Goal: Task Accomplishment & Management: Manage account settings

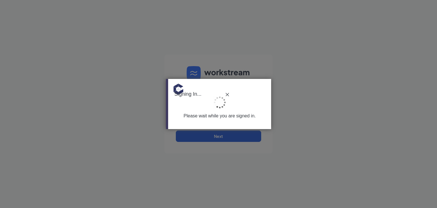
type input "[PERSON_NAME][EMAIL_ADDRESS][DOMAIN_NAME]"
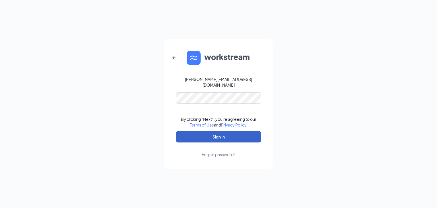
click at [213, 134] on button "Sign In" at bounding box center [218, 136] width 85 height 11
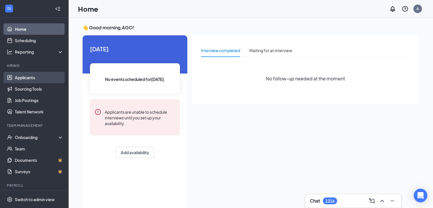
click at [36, 77] on link "Applicants" at bounding box center [39, 77] width 49 height 11
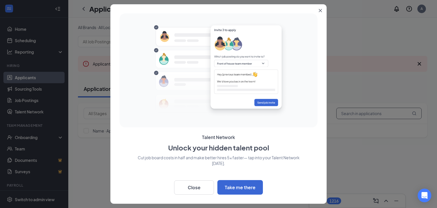
type input "[PERSON_NAME][EMAIL_ADDRESS][DOMAIN_NAME]"
click at [322, 10] on button "Close" at bounding box center [321, 9] width 10 height 10
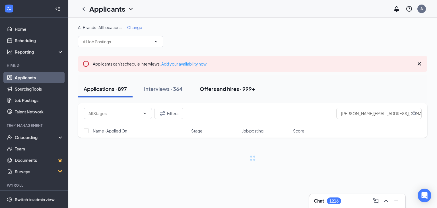
click at [231, 87] on div "Offers and hires · 999+" at bounding box center [227, 88] width 55 height 7
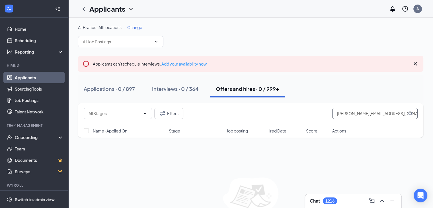
drag, startPoint x: 397, startPoint y: 114, endPoint x: 272, endPoint y: 120, distance: 124.4
click at [272, 120] on div "Filters [EMAIL_ADDRESS][DOMAIN_NAME]" at bounding box center [250, 113] width 345 height 21
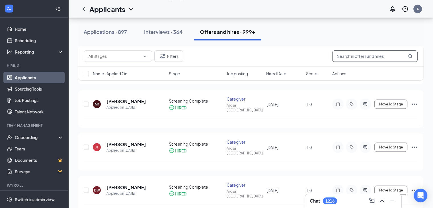
scroll to position [1081, 0]
